Goal: Information Seeking & Learning: Find specific fact

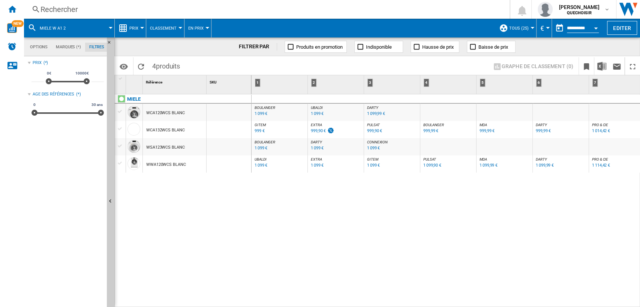
click at [132, 10] on div "Rechercher" at bounding box center [264, 9] width 449 height 10
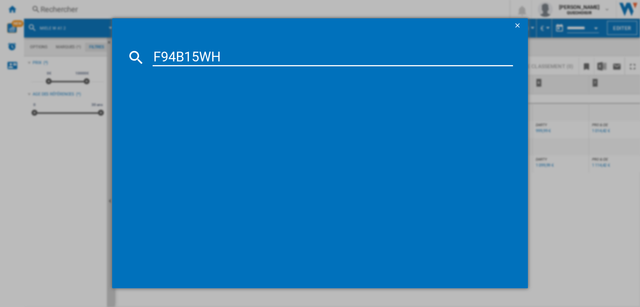
type input "F94B15WH"
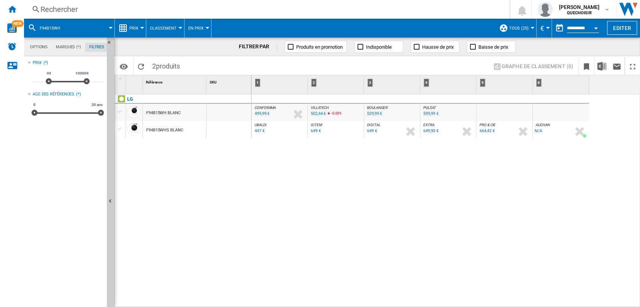
click at [199, 186] on div "LG F94B15WH BLANC F94B15WHS BLANC" at bounding box center [183, 199] width 137 height 210
click at [100, 13] on div "Rechercher" at bounding box center [264, 9] width 449 height 10
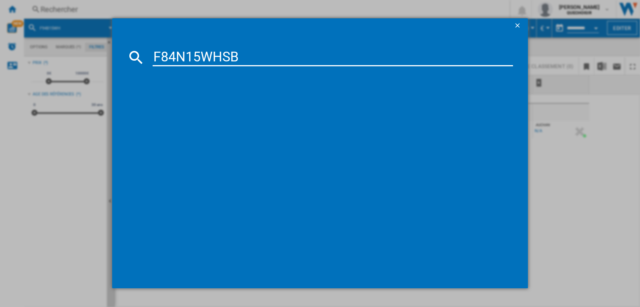
type input "F84N15WHS"
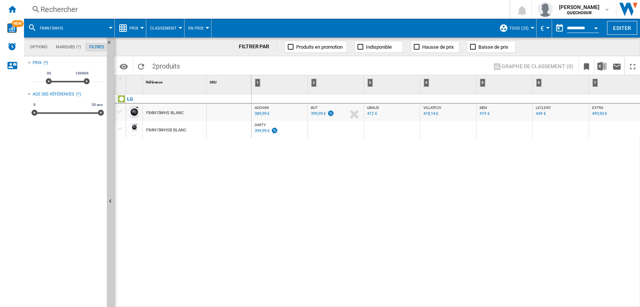
click at [156, 10] on div "Rechercher" at bounding box center [264, 9] width 449 height 10
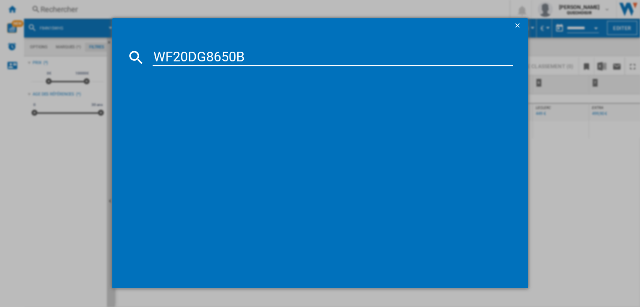
type input "WF20DG8650"
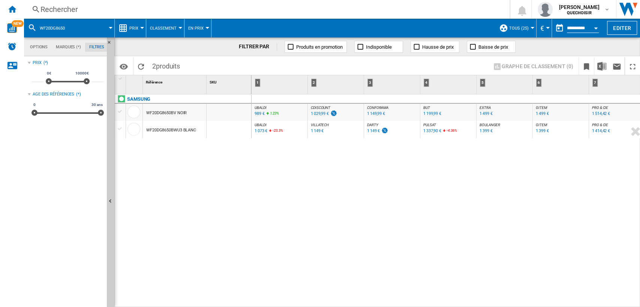
click at [133, 11] on div "Rechercher" at bounding box center [264, 9] width 449 height 10
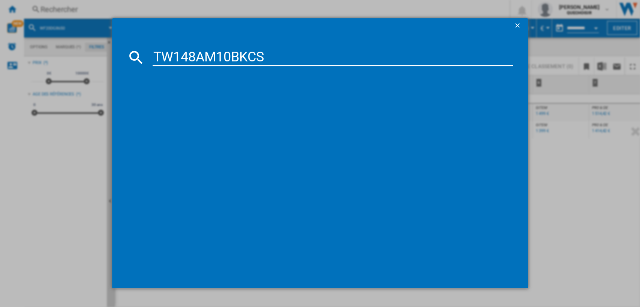
drag, startPoint x: 260, startPoint y: 54, endPoint x: 331, endPoint y: 59, distance: 71.4
click at [328, 59] on input "TW148AM10BKCS" at bounding box center [333, 57] width 361 height 18
type input "TW148AM10"
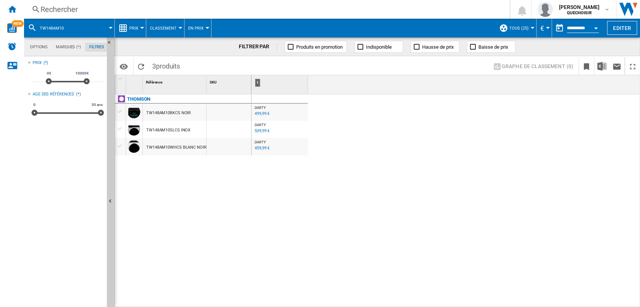
click at [127, 10] on div "Rechercher" at bounding box center [264, 9] width 449 height 10
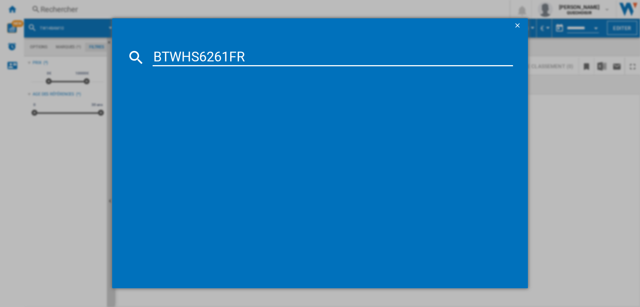
type input "BTWHS6261FR"
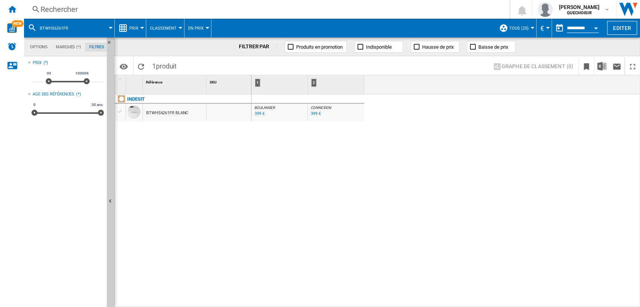
click at [147, 9] on div "Rechercher" at bounding box center [264, 9] width 449 height 10
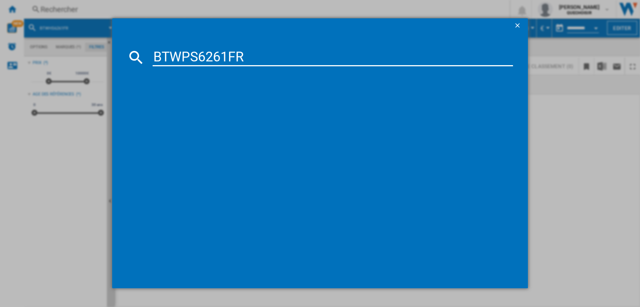
type input "BTWPS6261FR"
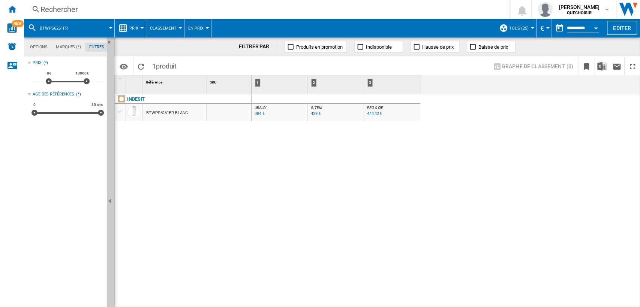
click at [173, 10] on div "Rechercher" at bounding box center [264, 9] width 449 height 10
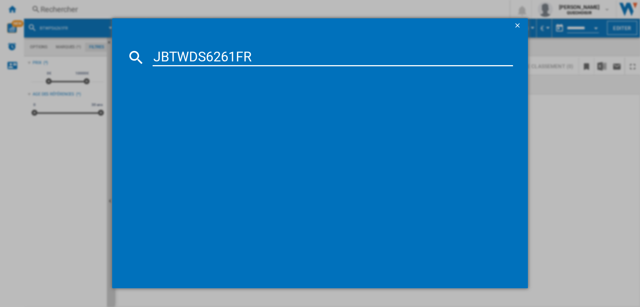
type input "JBTWDS6261FR"
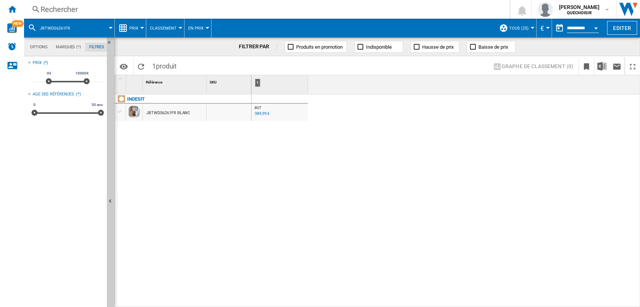
click at [192, 221] on div "INDESIT JBTWDS6261FR BLANC" at bounding box center [183, 199] width 137 height 210
